Goal: Transaction & Acquisition: Purchase product/service

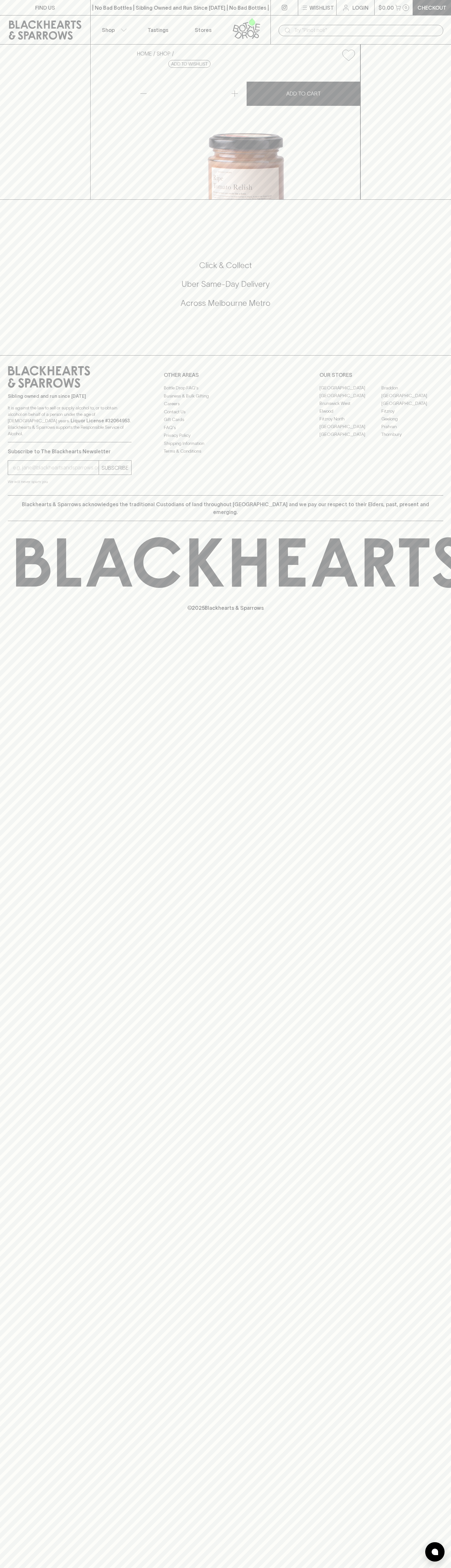
click at [418, 23] on div "​" at bounding box center [361, 30] width 180 height 29
click at [440, 853] on div "FIND US | No Bad Bottles | Sibling Owned and Run Since 2006 | No Bad Bottles | …" at bounding box center [226, 784] width 451 height 1568
click at [407, 1568] on html "FIND US | No Bad Bottles | Sibling Owned and Run Since 2006 | No Bad Bottles | …" at bounding box center [226, 784] width 451 height 1568
click at [279, 586] on icon at bounding box center [293, 562] width 27 height 48
